Goal: Task Accomplishment & Management: Manage account settings

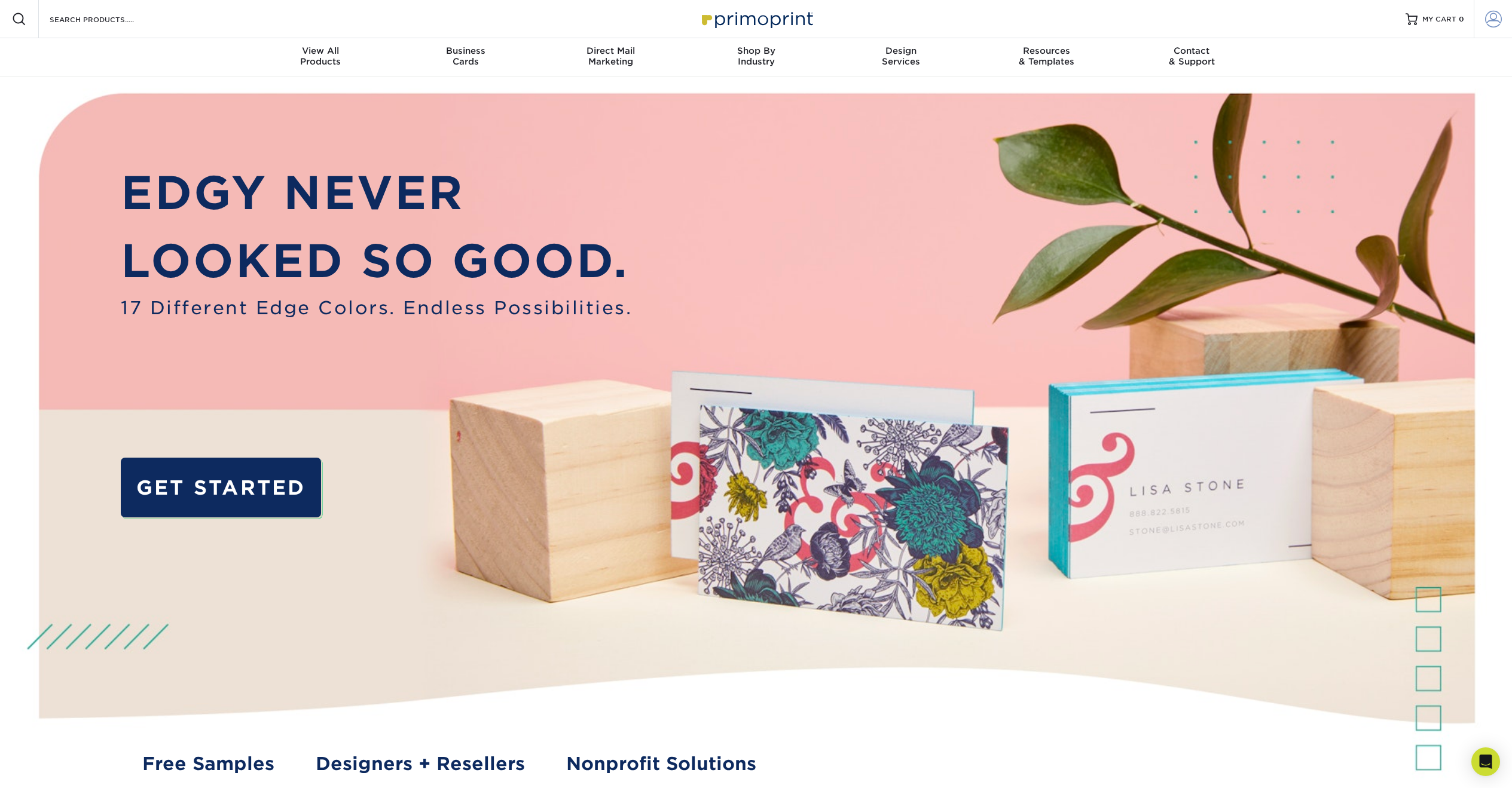
click at [1503, 20] on link "Account" at bounding box center [1492, 19] width 38 height 38
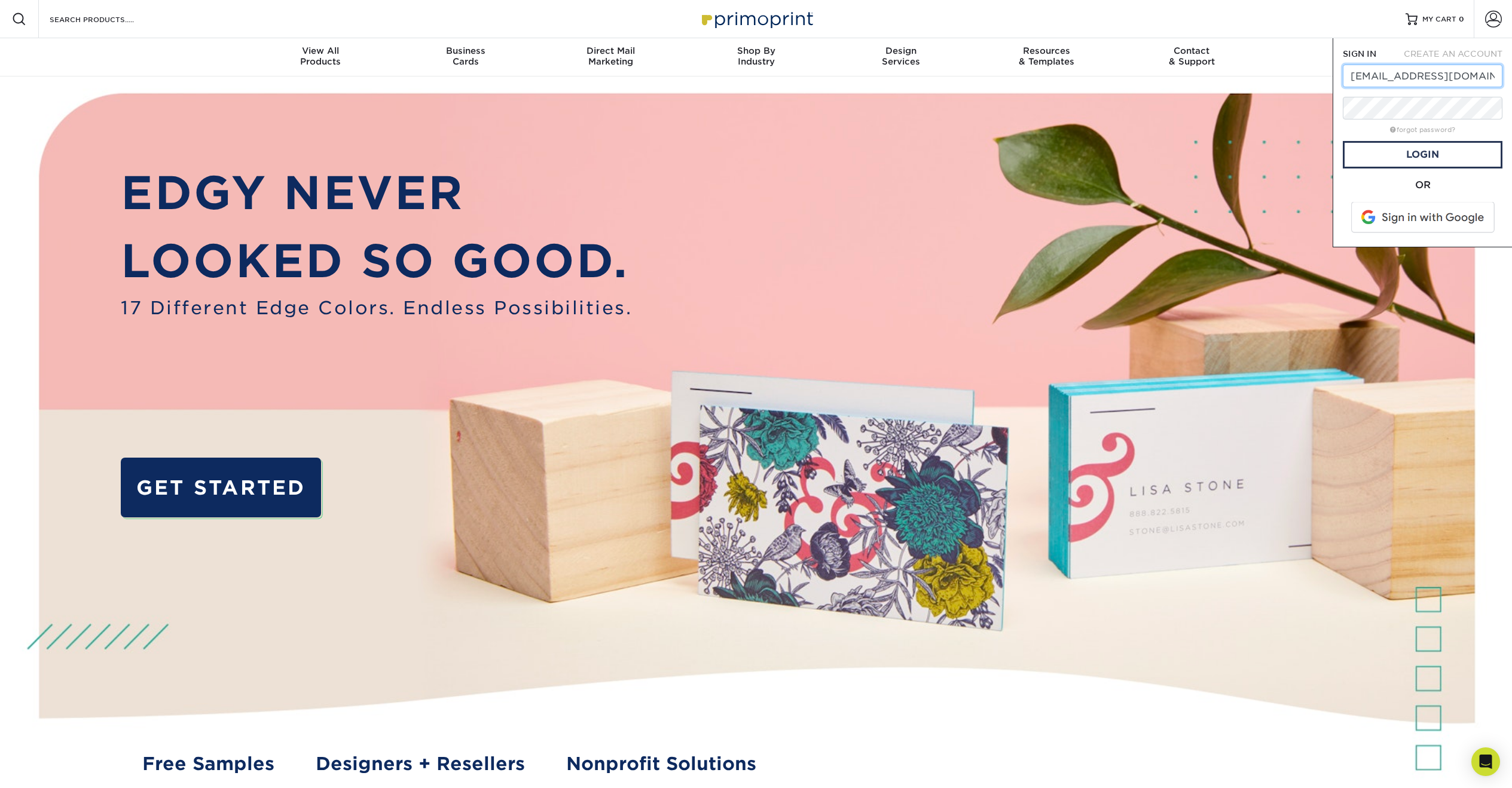
type input "[EMAIL_ADDRESS][DOMAIN_NAME]"
click at [1377, 147] on link "Login" at bounding box center [1422, 154] width 160 height 28
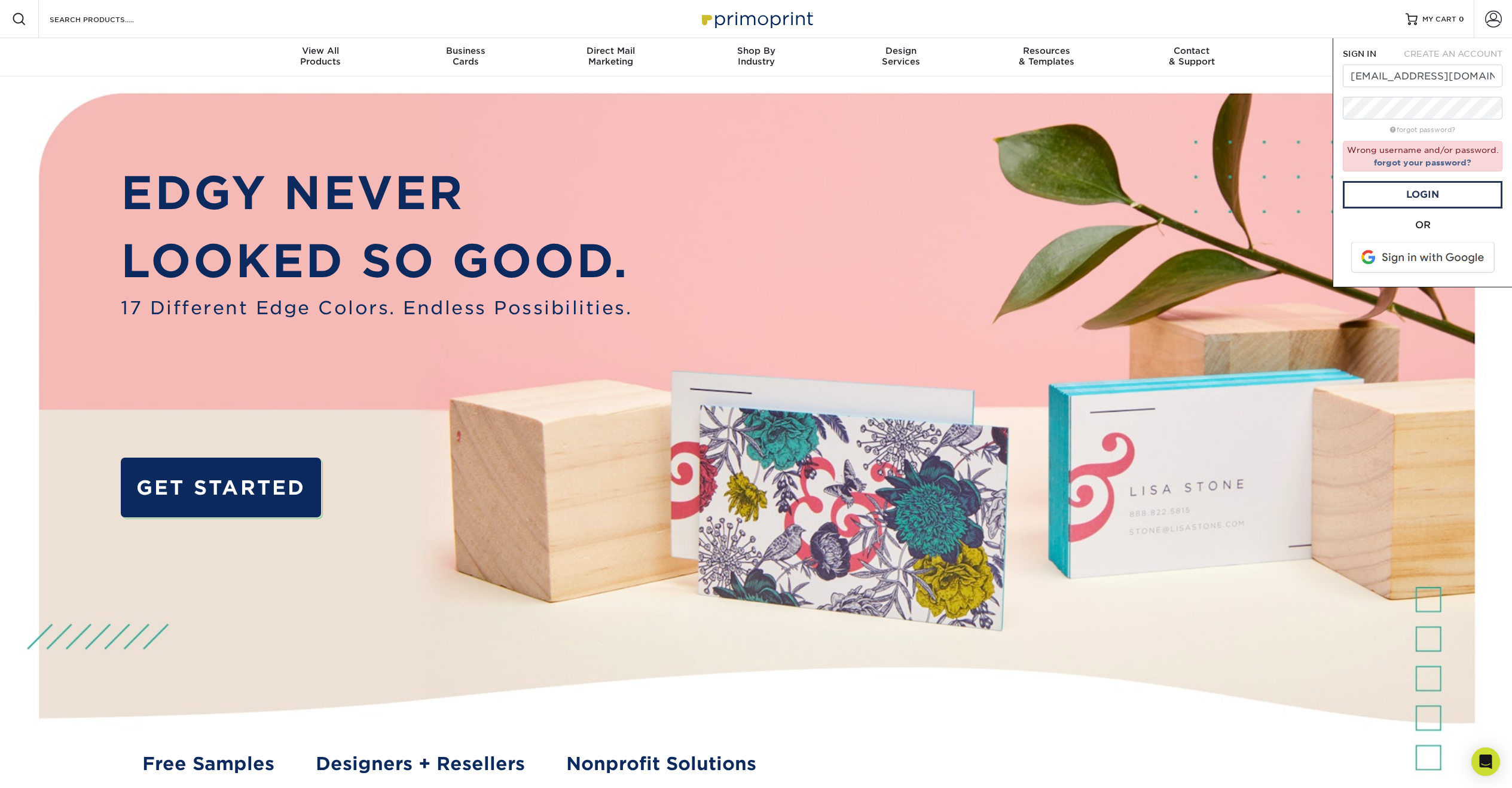
click at [1462, 228] on div "OR" at bounding box center [1422, 225] width 160 height 14
click at [1439, 158] on link "forgot your password?" at bounding box center [1422, 163] width 97 height 10
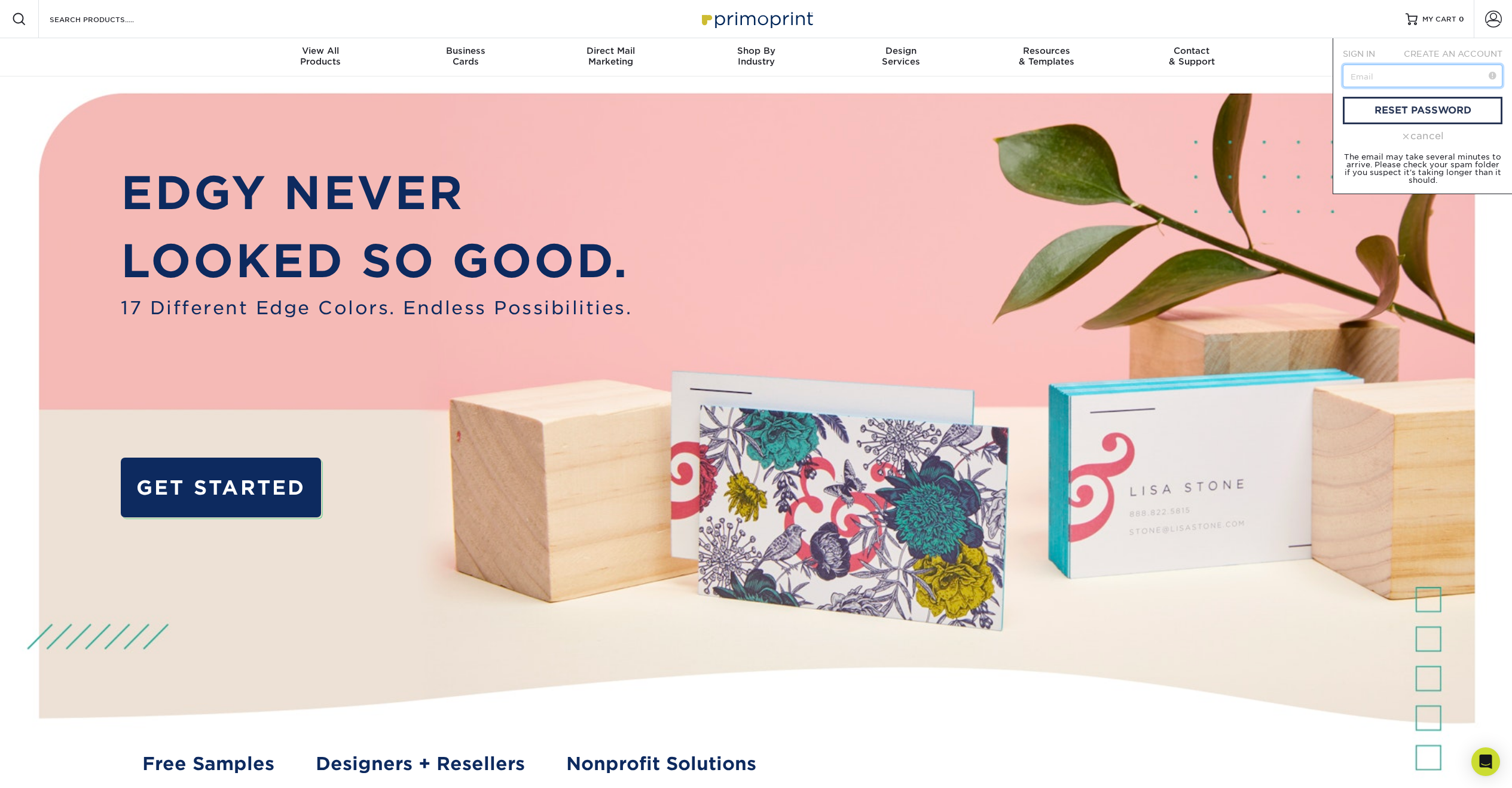
click at [1399, 77] on input "text" at bounding box center [1422, 76] width 160 height 23
type input "[EMAIL_ADDRESS][DOMAIN_NAME]"
click at [1380, 120] on link "reset password" at bounding box center [1422, 111] width 160 height 28
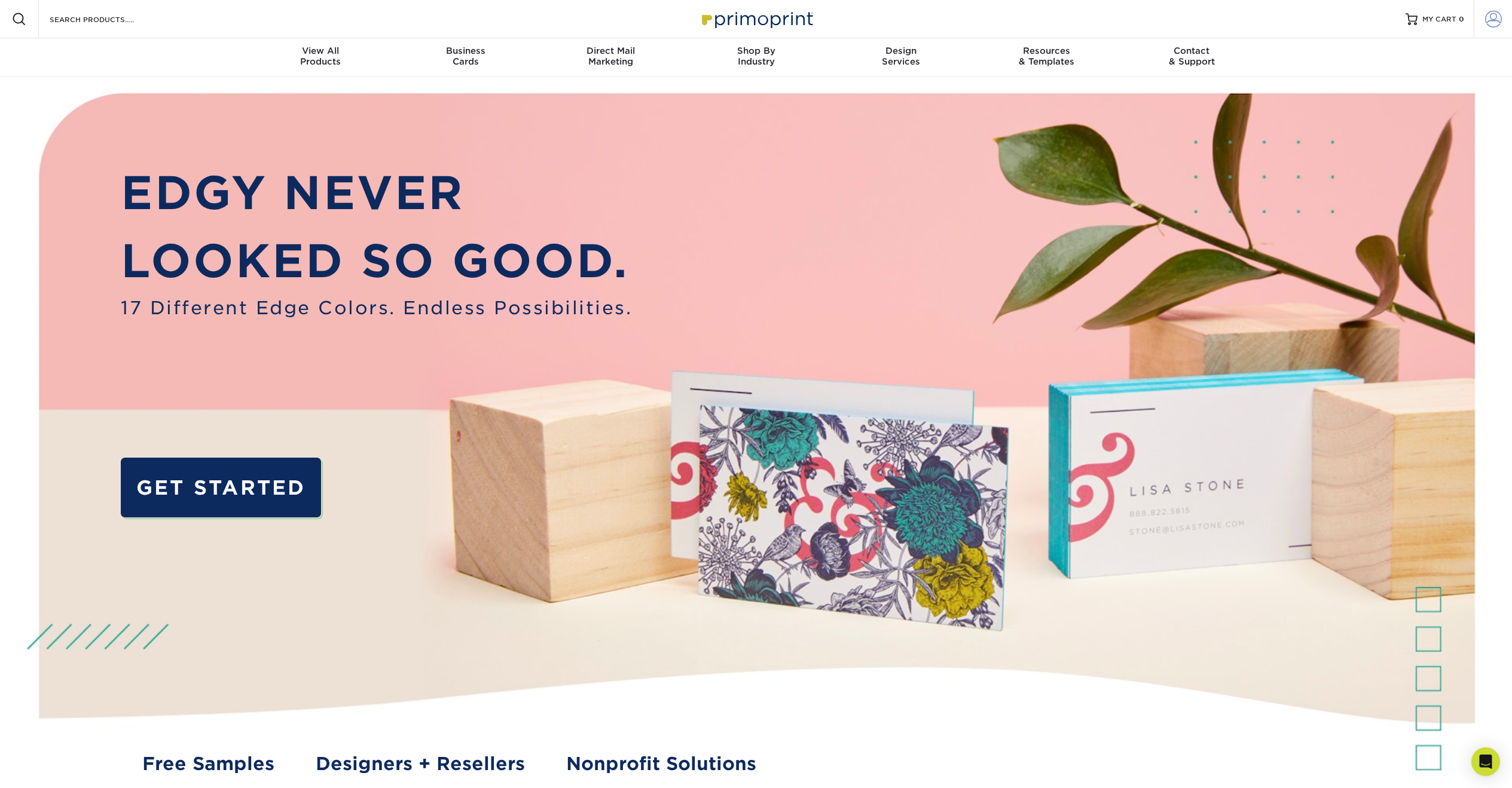
click at [1486, 17] on span at bounding box center [1493, 19] width 17 height 17
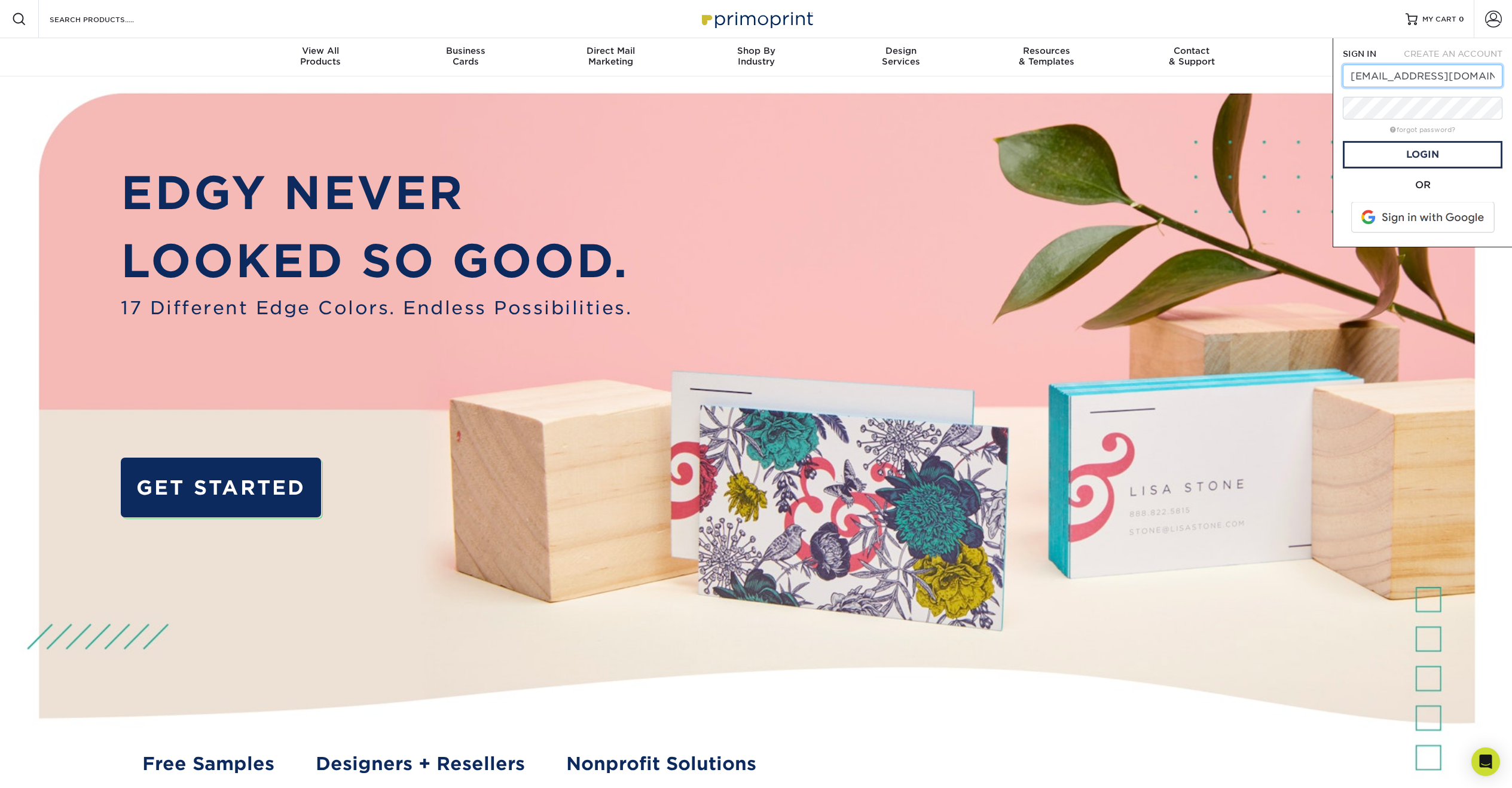
type input "[EMAIL_ADDRESS][DOMAIN_NAME]"
click at [1401, 147] on link "Login" at bounding box center [1422, 154] width 160 height 28
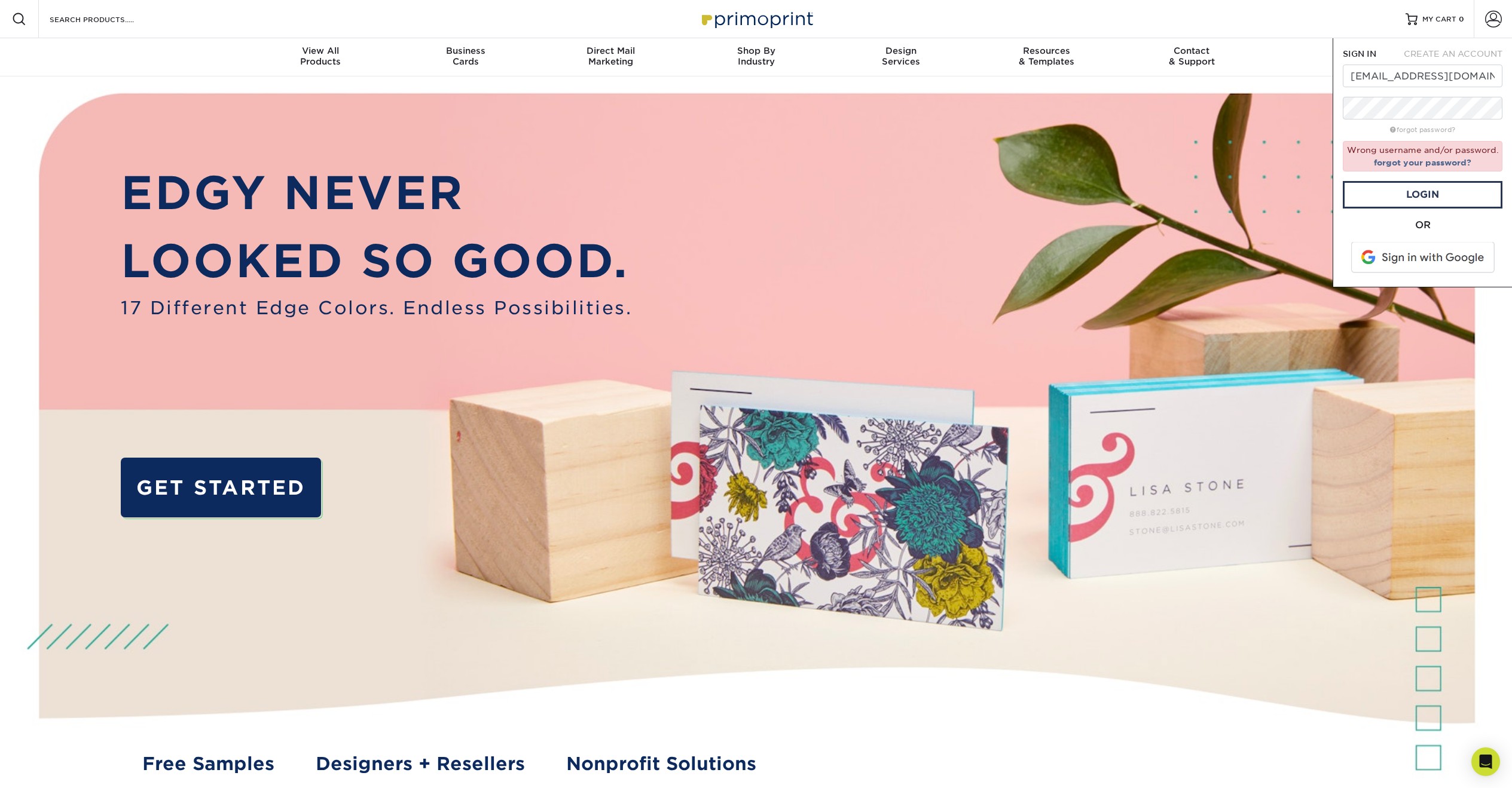
click at [1416, 59] on div "CREATE AN ACCOUNT" at bounding box center [1452, 54] width 118 height 12
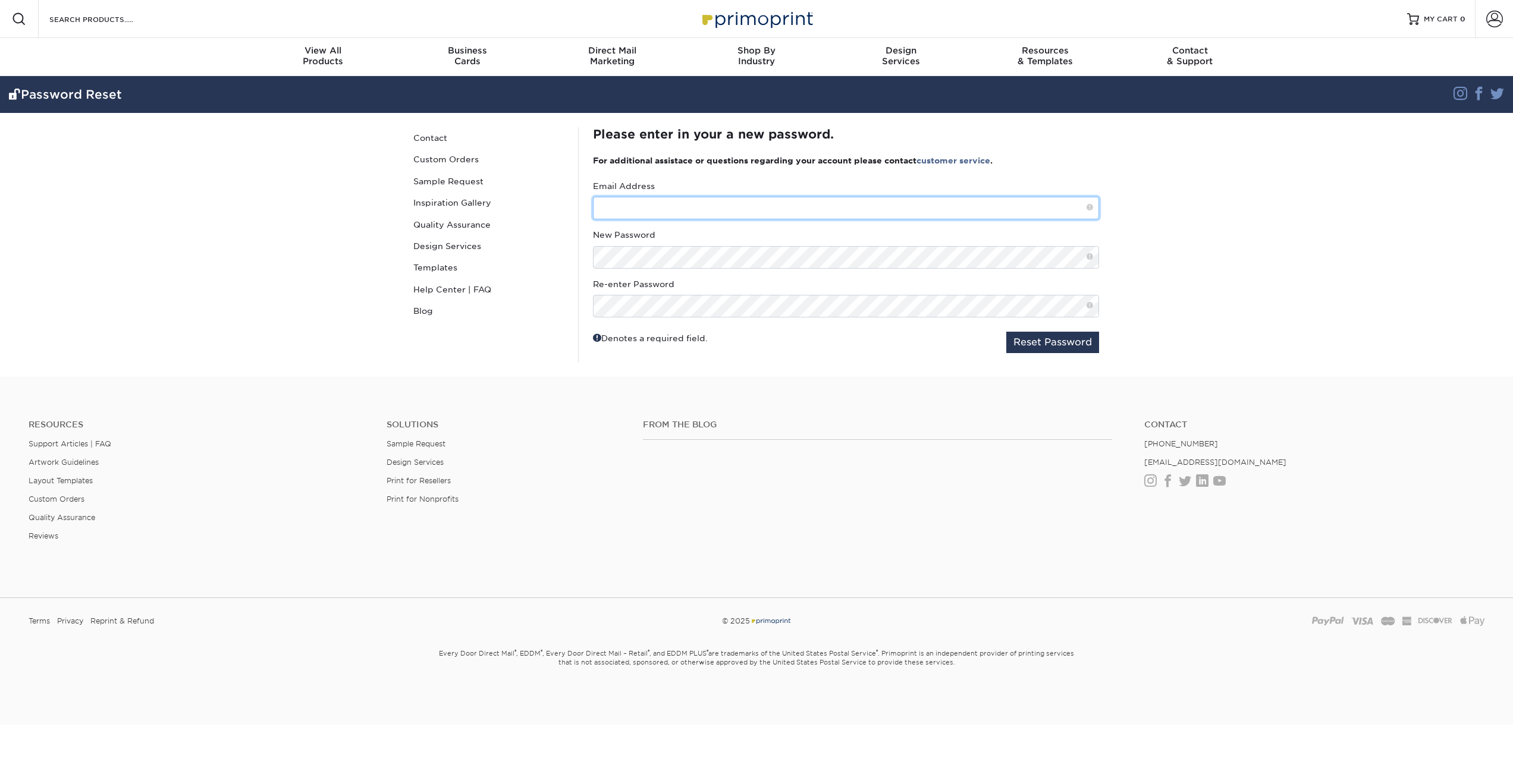
click at [775, 204] on input "text" at bounding box center [846, 208] width 506 height 22
type input "c"
type input "[EMAIL_ADDRESS][DOMAIN_NAME]"
click at [1090, 256] on span at bounding box center [1090, 257] width 7 height 10
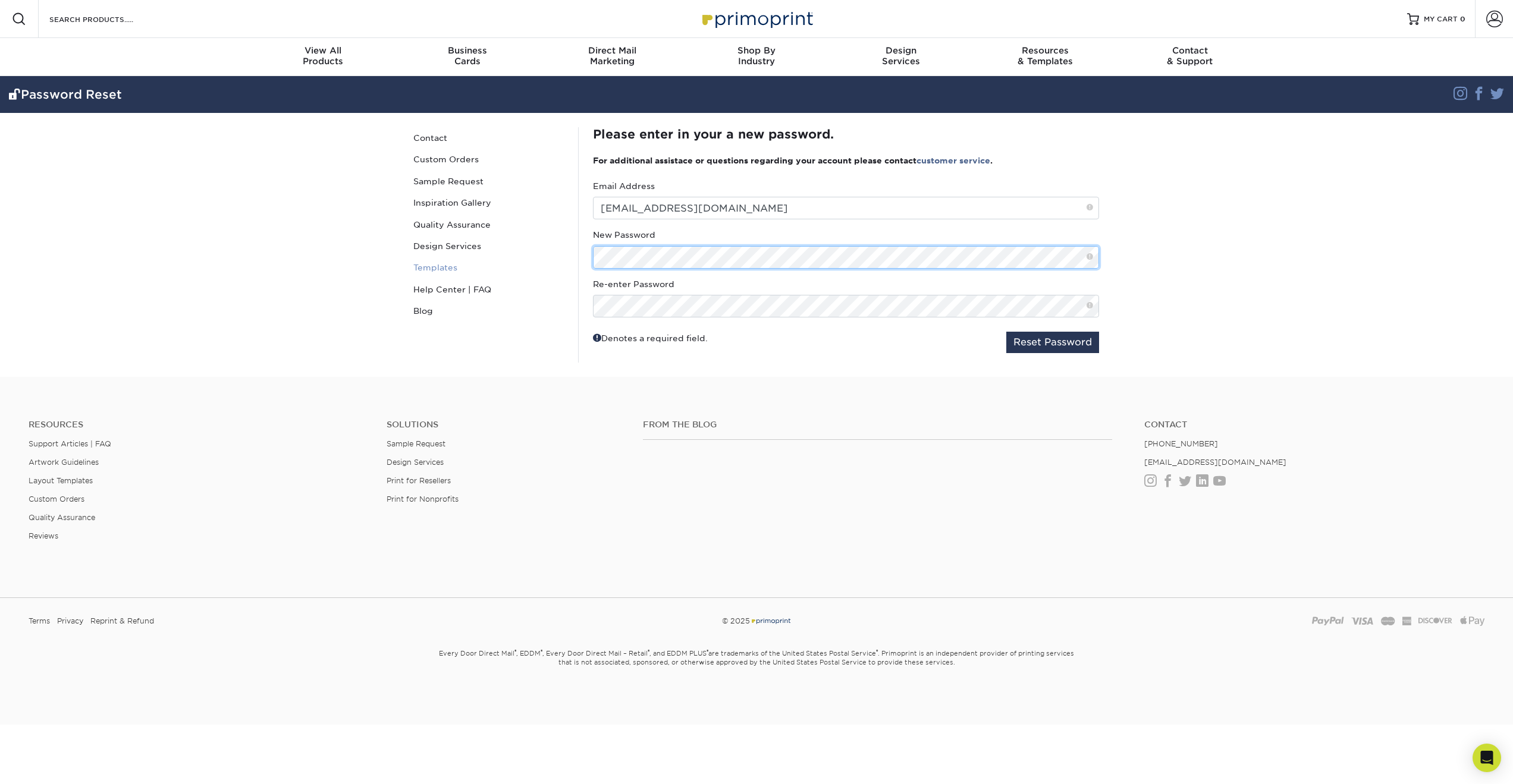
click at [527, 256] on div "Password Reset Contact Custom Orders Sample Request Inspiration Gallery Quality…" at bounding box center [756, 245] width 714 height 264
click at [1052, 345] on button "Reset Password" at bounding box center [1052, 342] width 93 height 22
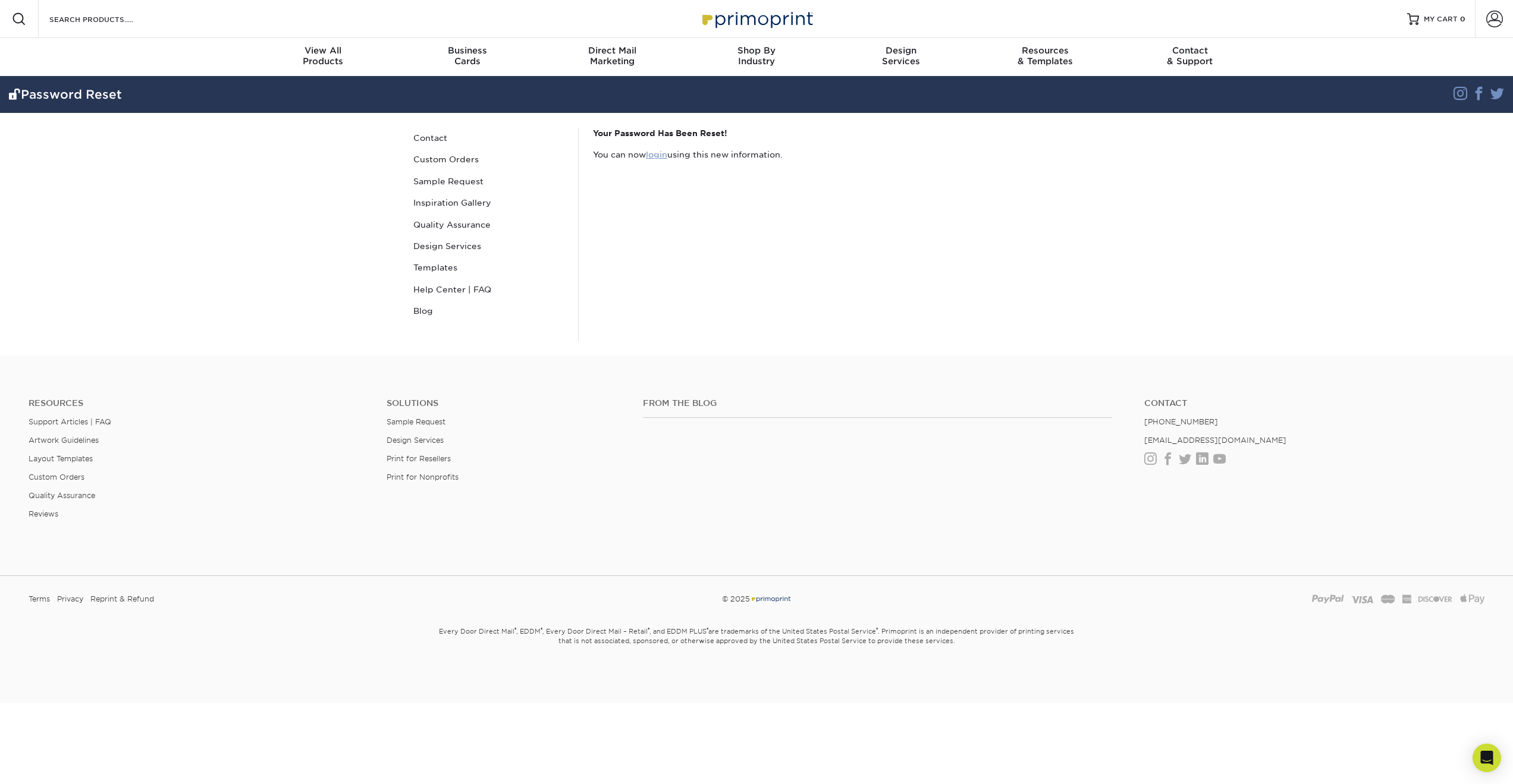
click at [656, 155] on link "login" at bounding box center [656, 154] width 22 height 10
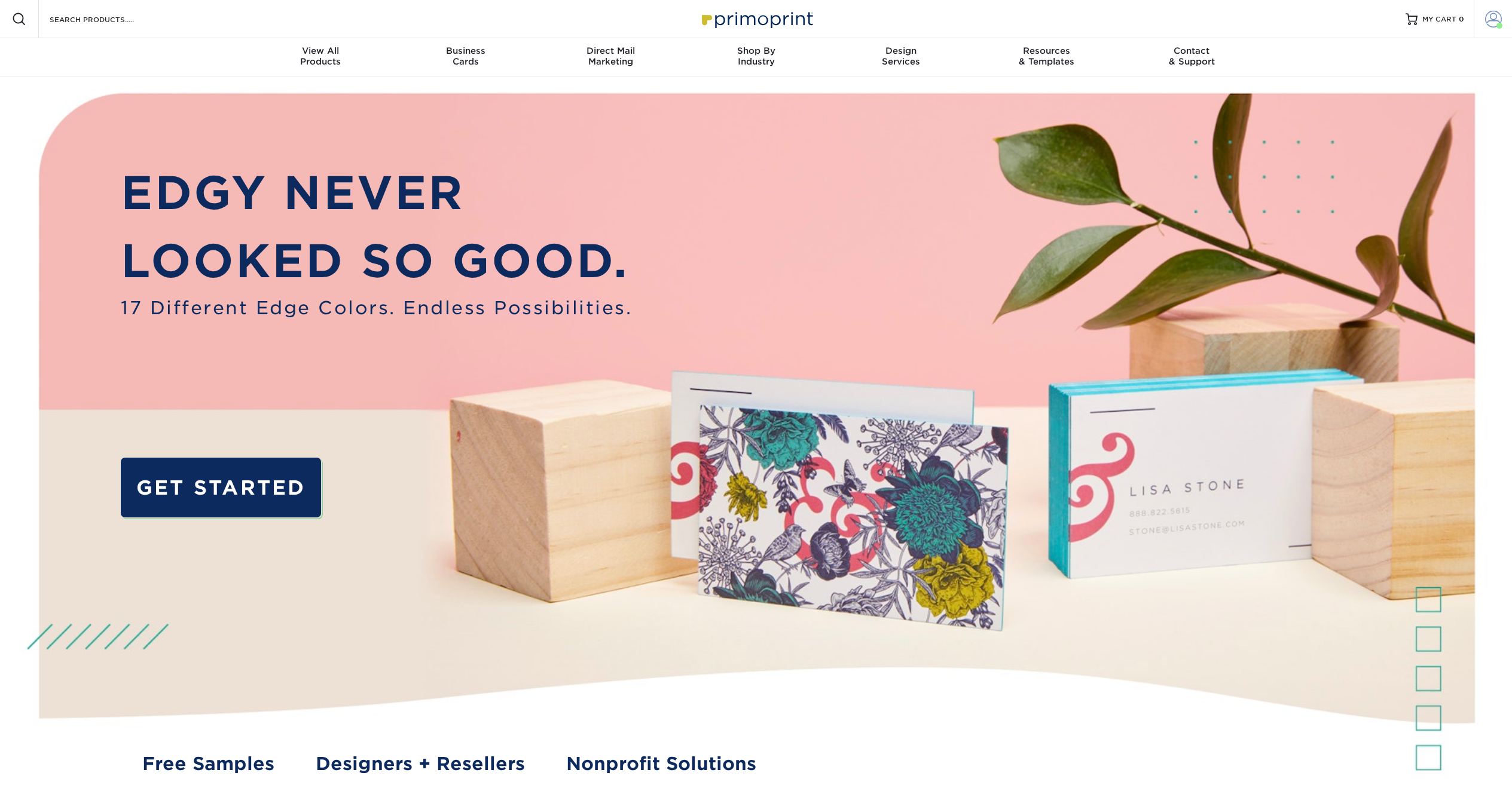
click at [1493, 12] on span at bounding box center [1493, 19] width 17 height 17
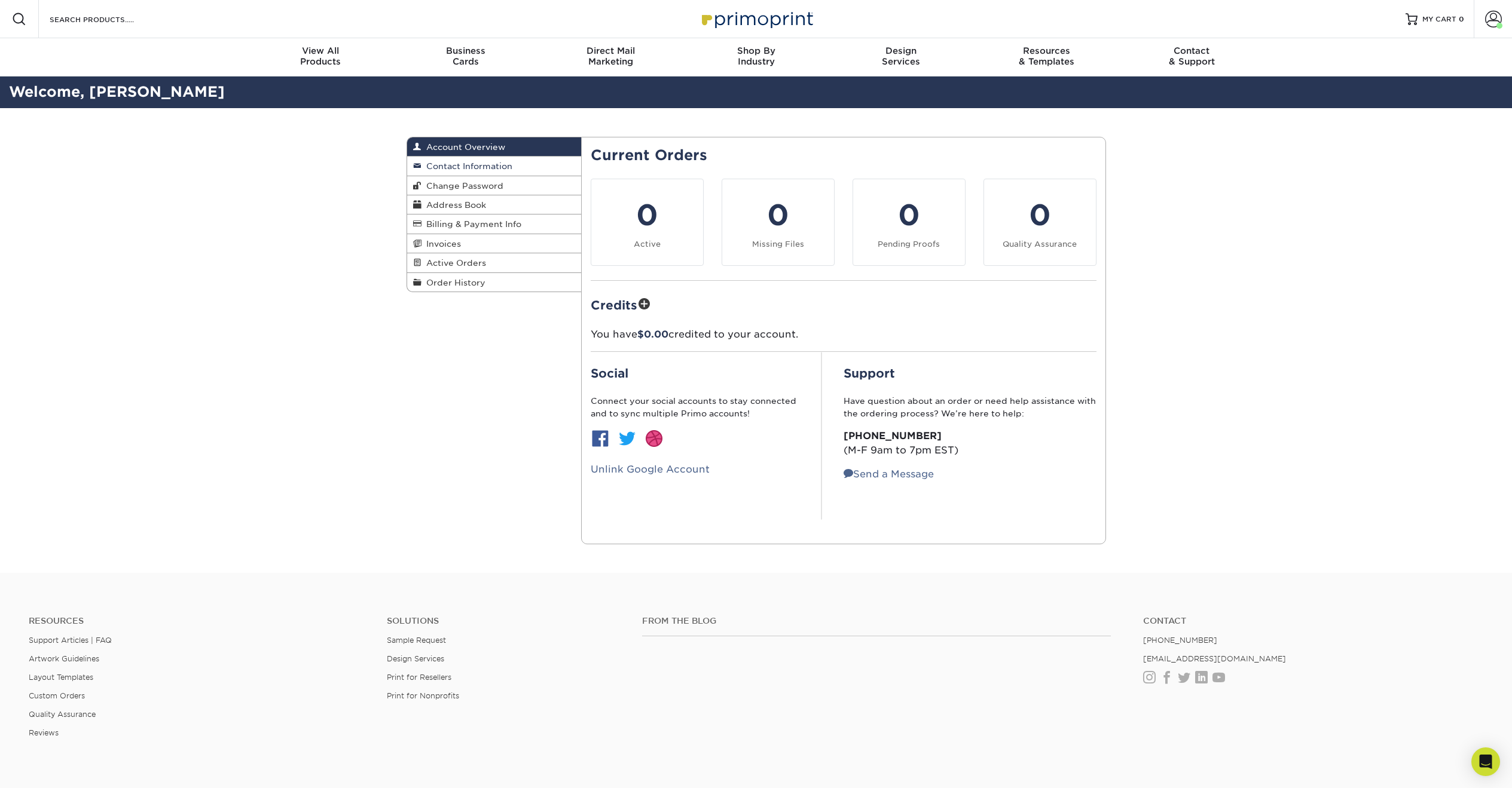
click at [443, 163] on span "Contact Information" at bounding box center [467, 166] width 91 height 10
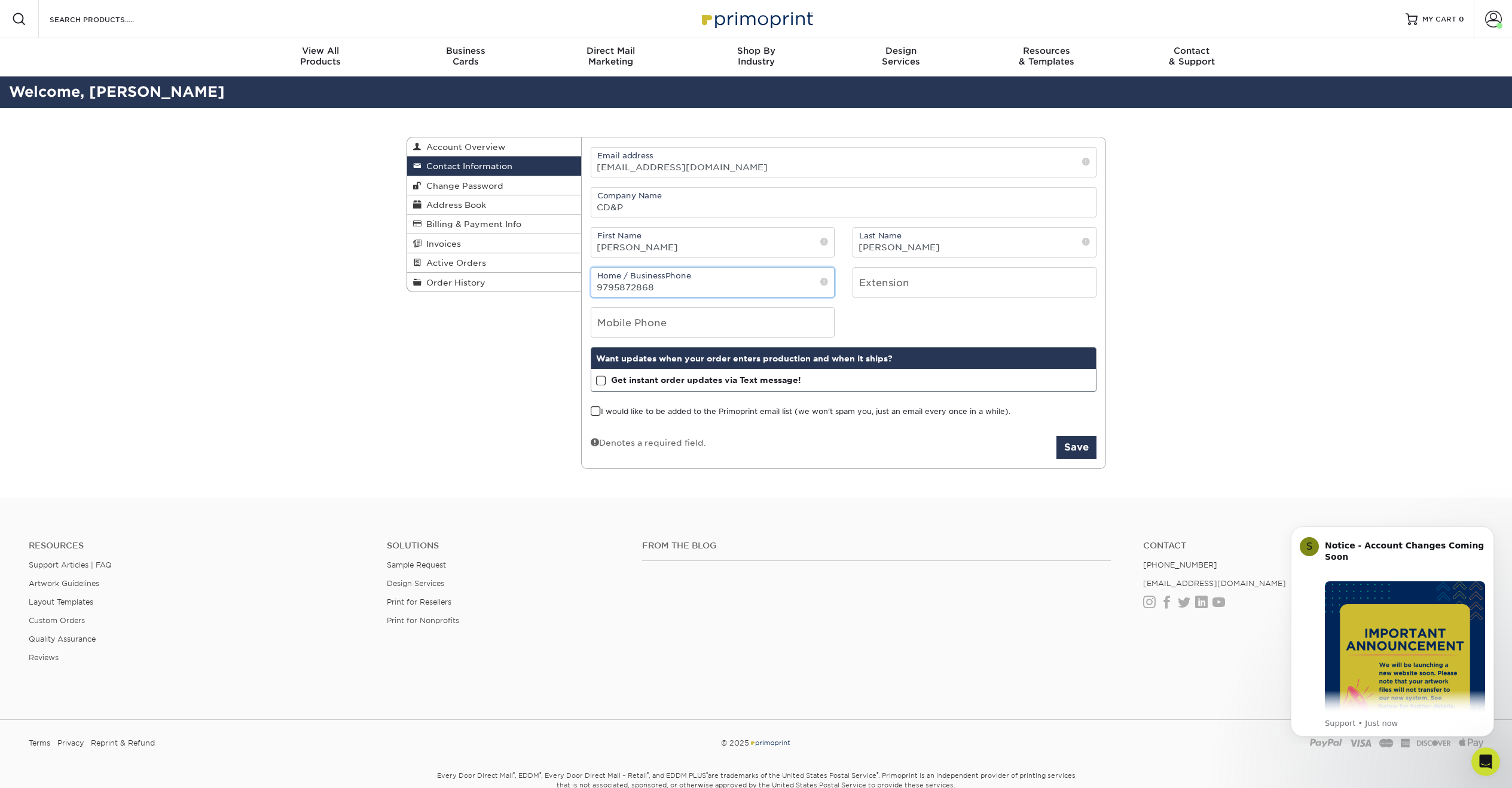
type input "9795872868"
click at [551, 390] on div "Contact Information Account Overview Contact Information Change Password Addres…" at bounding box center [756, 303] width 718 height 390
click at [547, 366] on div "Contact Information Account Overview Contact Information Change Password Addres…" at bounding box center [756, 303] width 718 height 390
click at [1079, 452] on button "Save" at bounding box center [1076, 448] width 40 height 23
